Goal: Transaction & Acquisition: Book appointment/travel/reservation

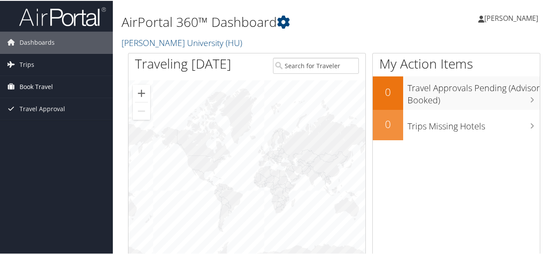
click at [36, 86] on span "Book Travel" at bounding box center [36, 86] width 33 height 22
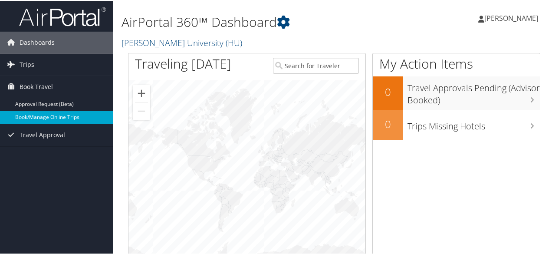
click at [62, 118] on link "Book/Manage Online Trips" at bounding box center [56, 116] width 113 height 13
